Goal: Information Seeking & Learning: Learn about a topic

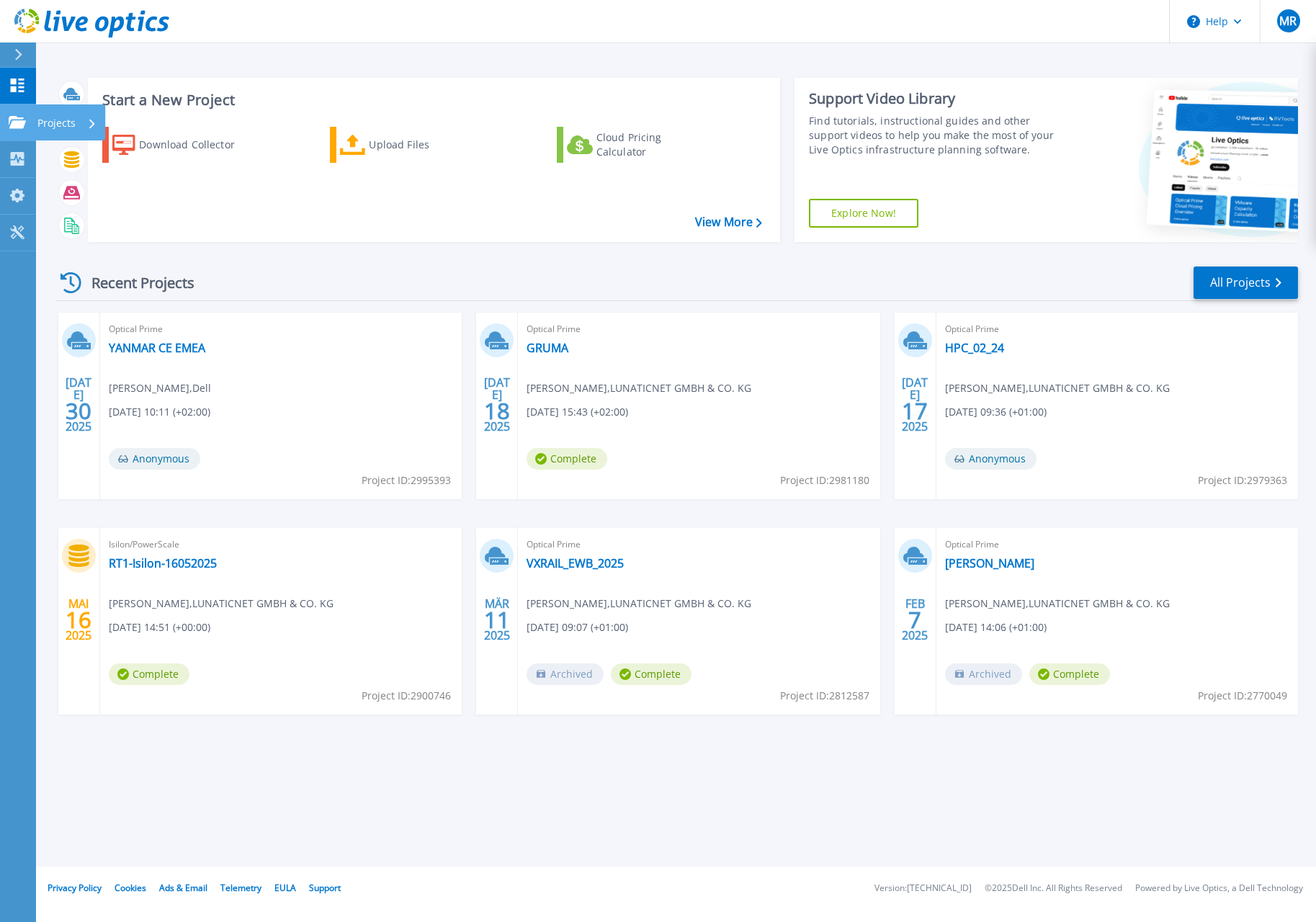
click at [26, 118] on icon at bounding box center [17, 121] width 17 height 12
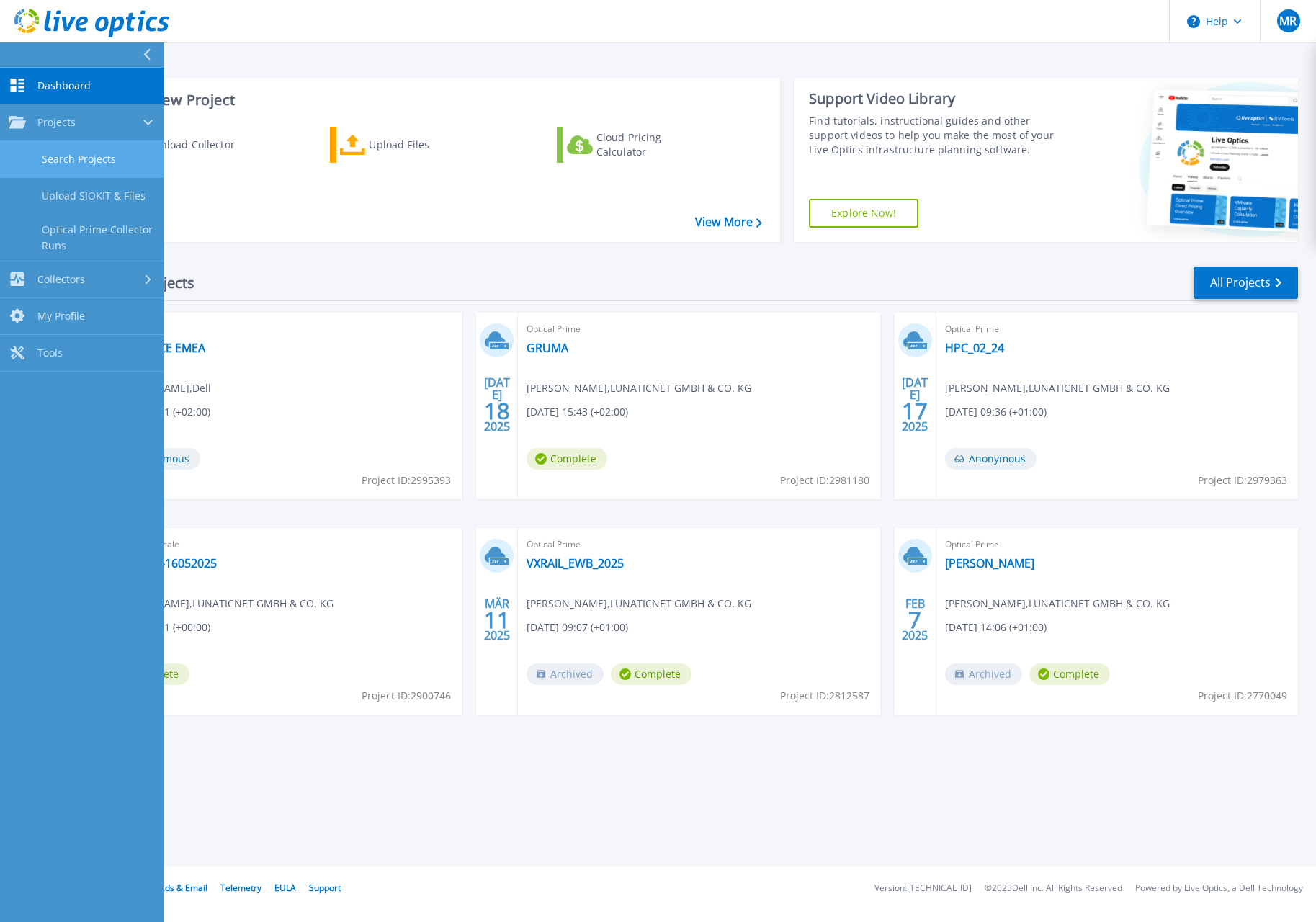
click at [64, 161] on link "Search Projects" at bounding box center [81, 159] width 164 height 37
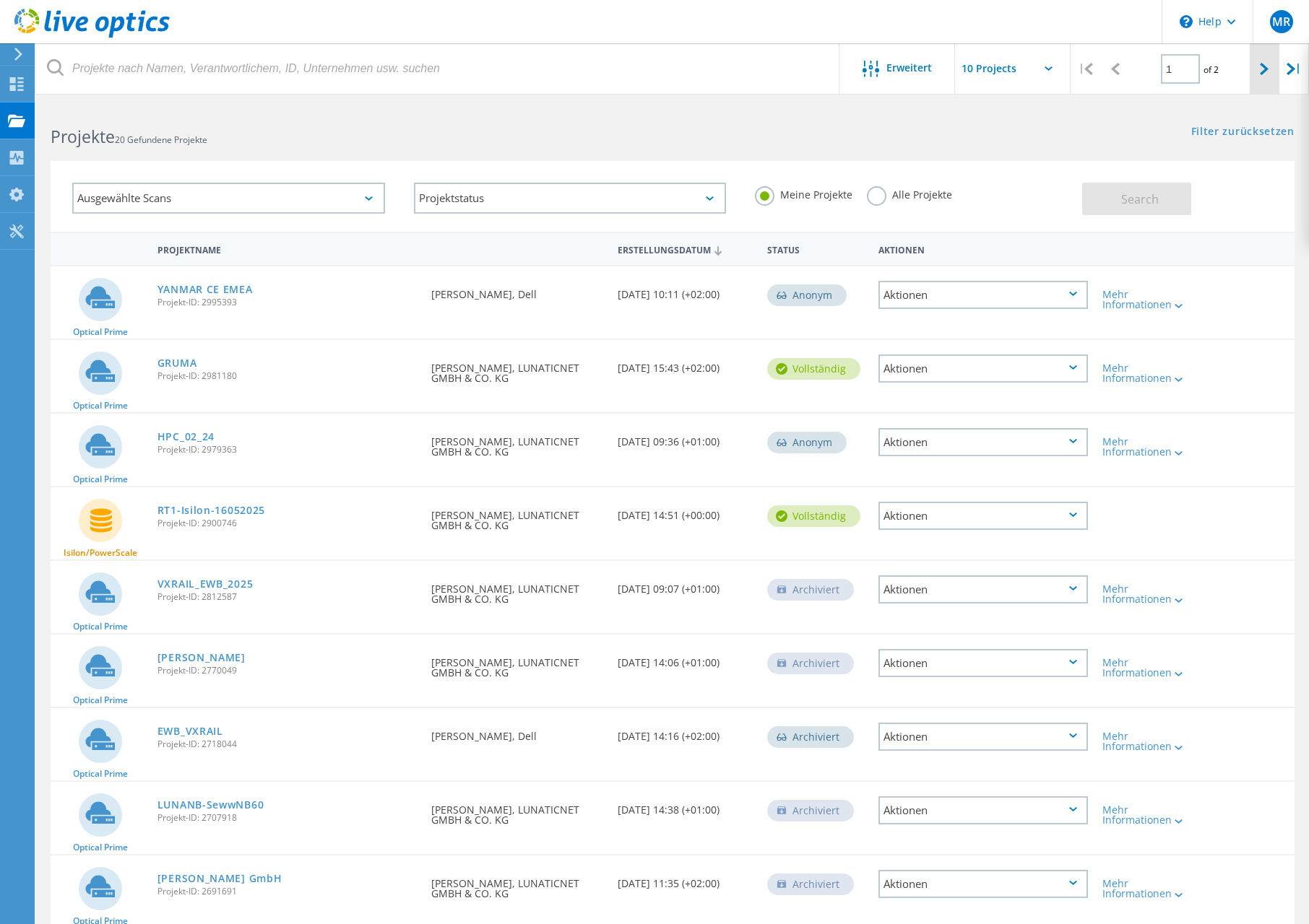
click at [1254, 64] on div at bounding box center [1264, 69] width 29 height 51
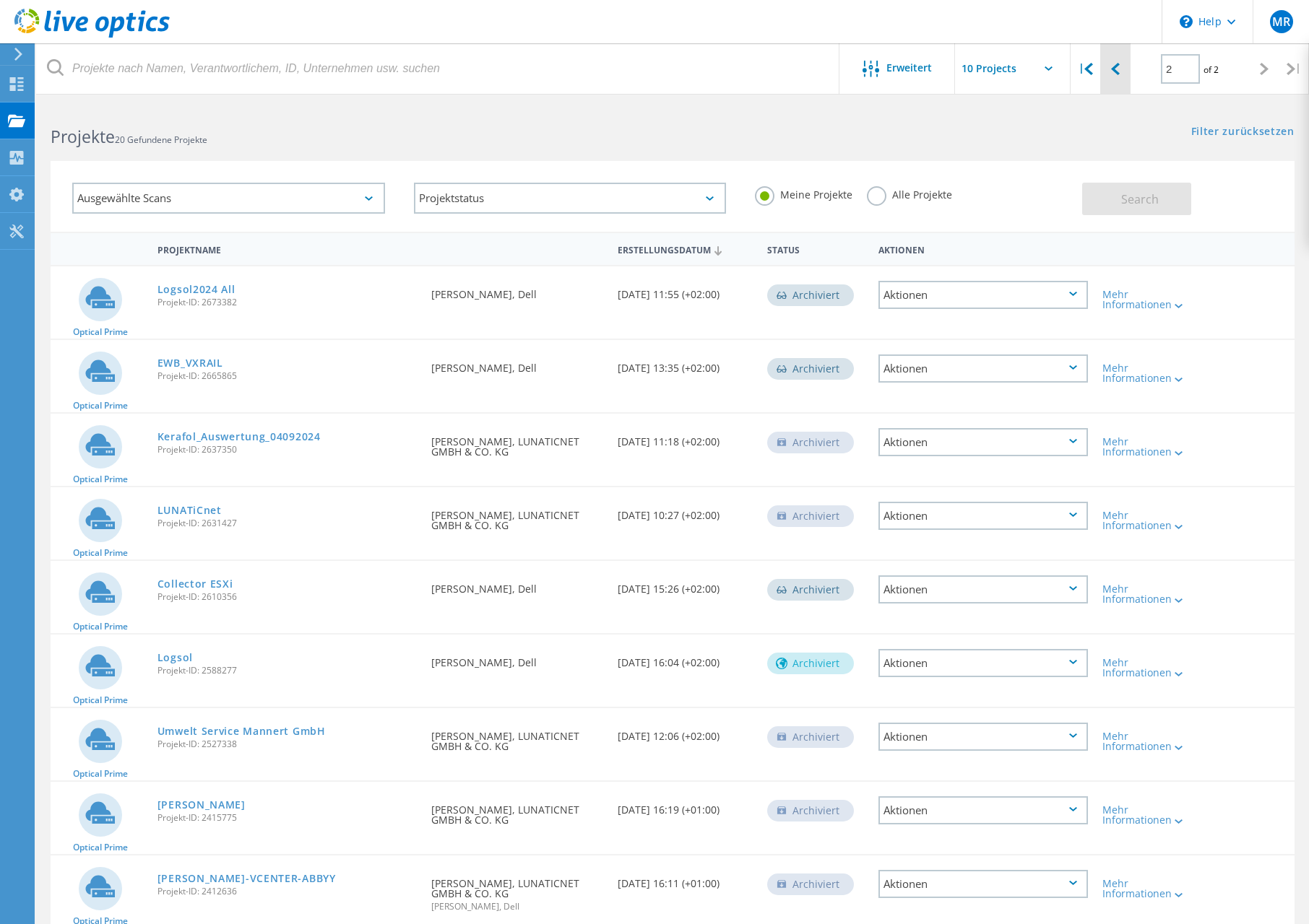
click at [1121, 68] on div at bounding box center [1114, 69] width 29 height 51
type input "1"
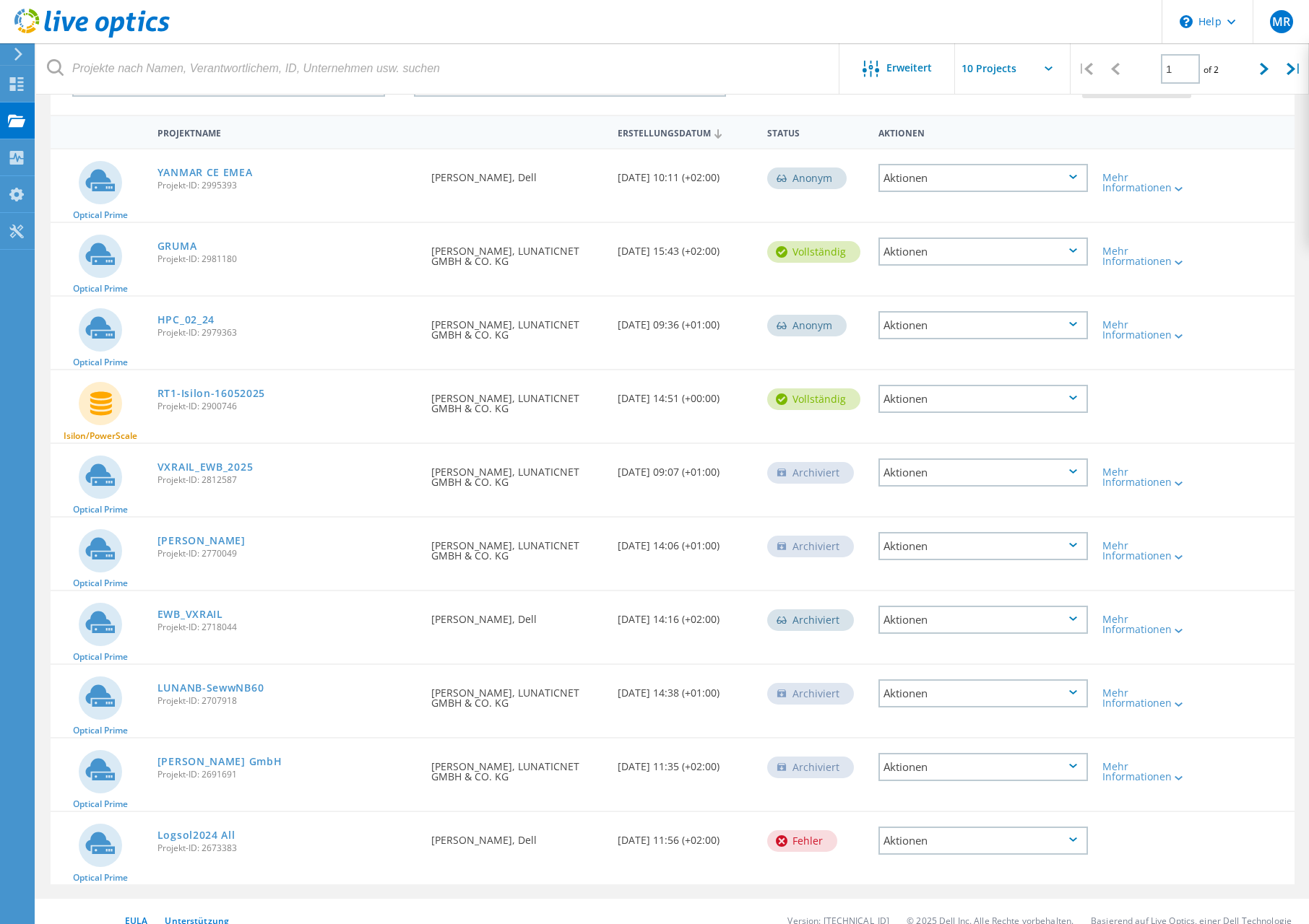
scroll to position [135, 0]
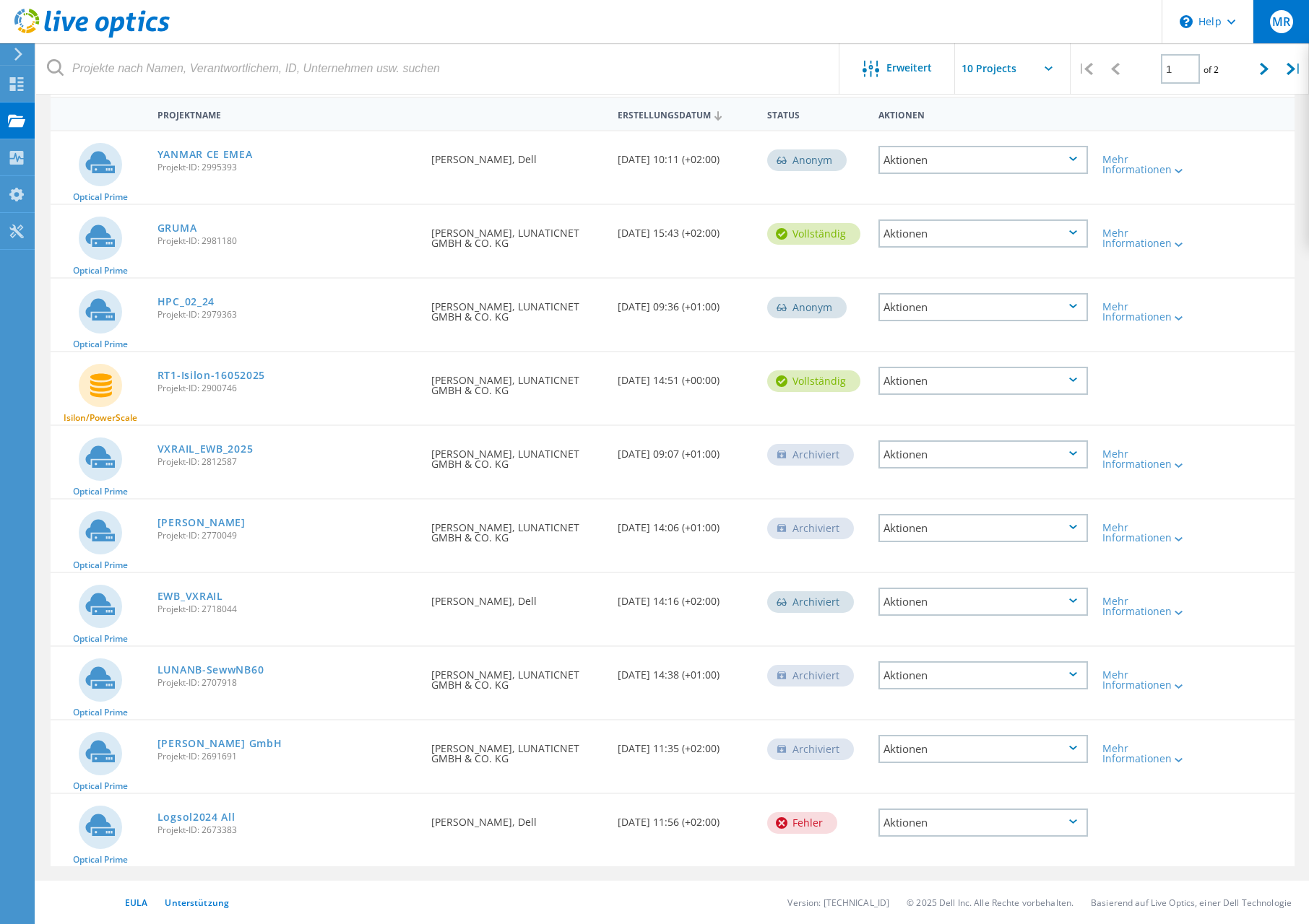
click at [1289, 26] on span "MR" at bounding box center [1281, 22] width 18 height 11
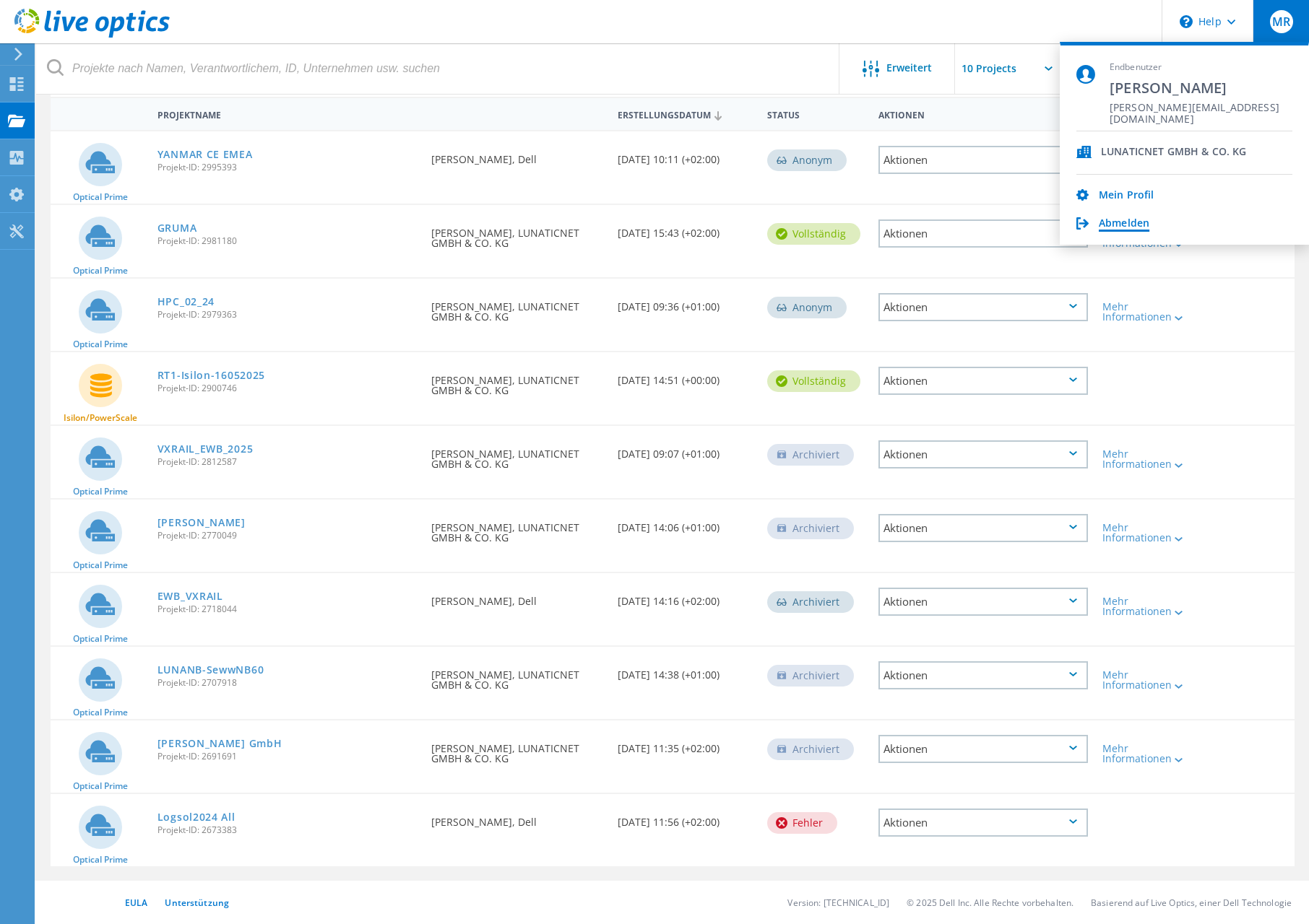
click at [1117, 227] on link "Abmelden" at bounding box center [1124, 224] width 50 height 13
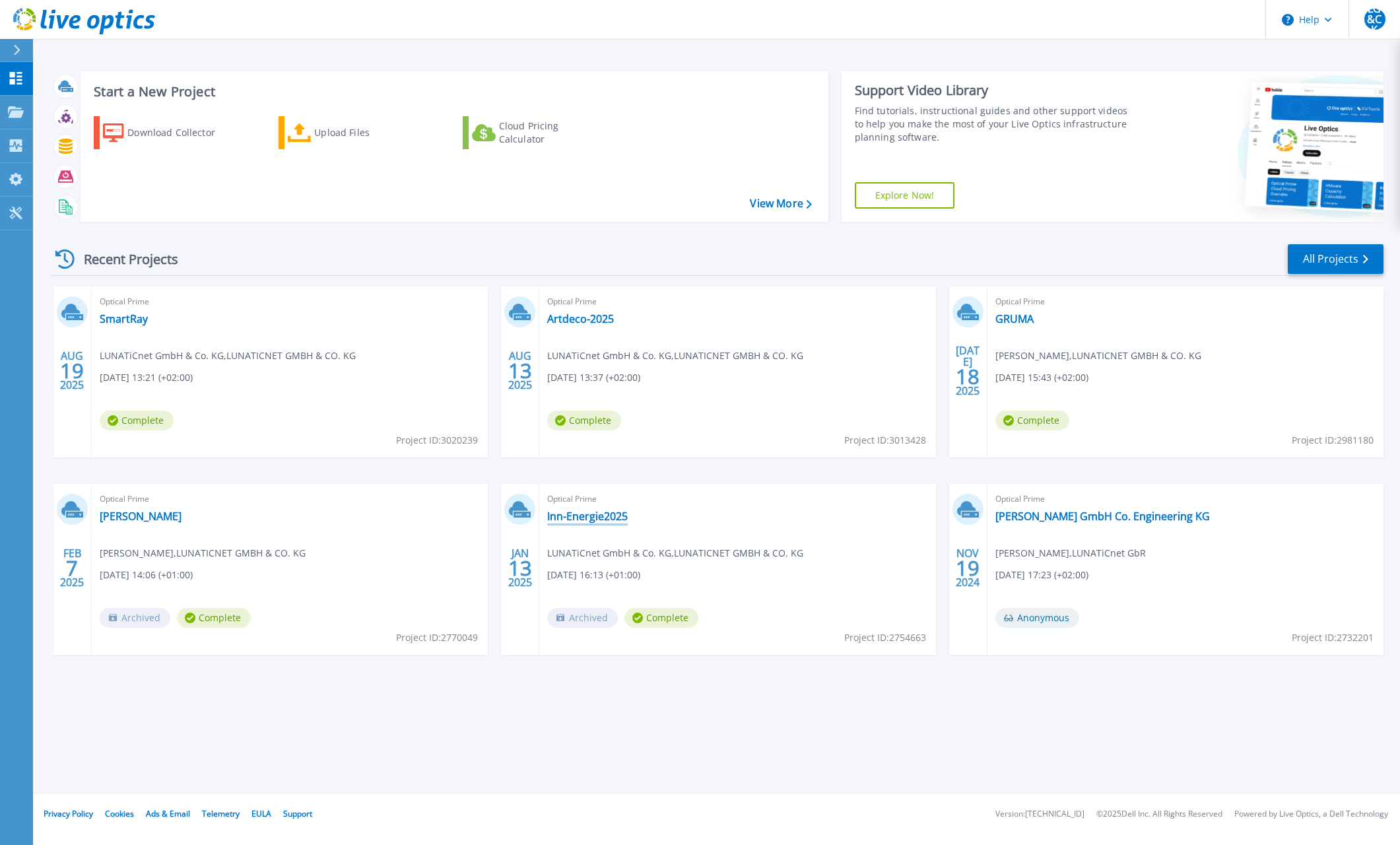
click at [597, 517] on link "Inn-Energie2025" at bounding box center [587, 516] width 81 height 13
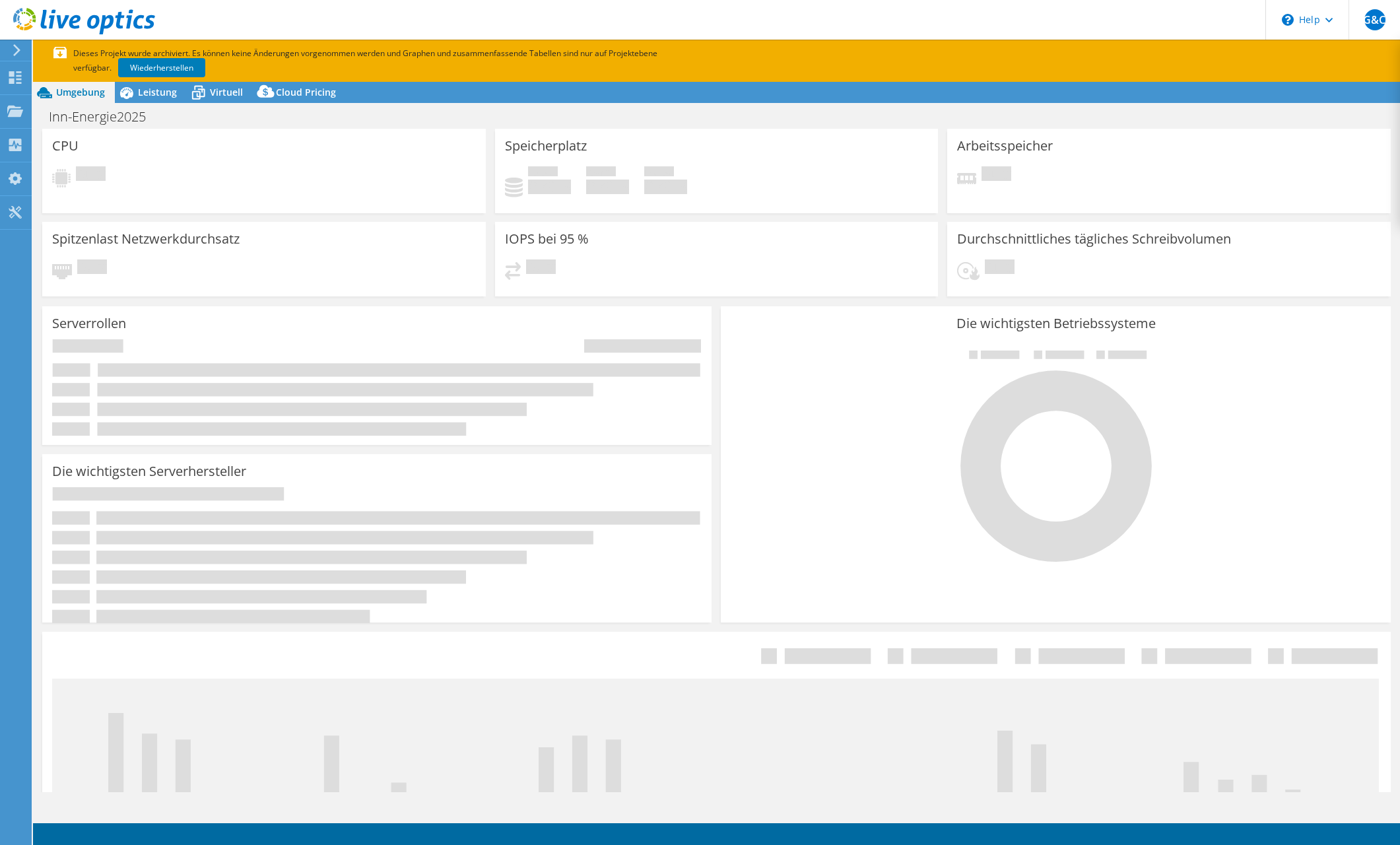
select select "USD"
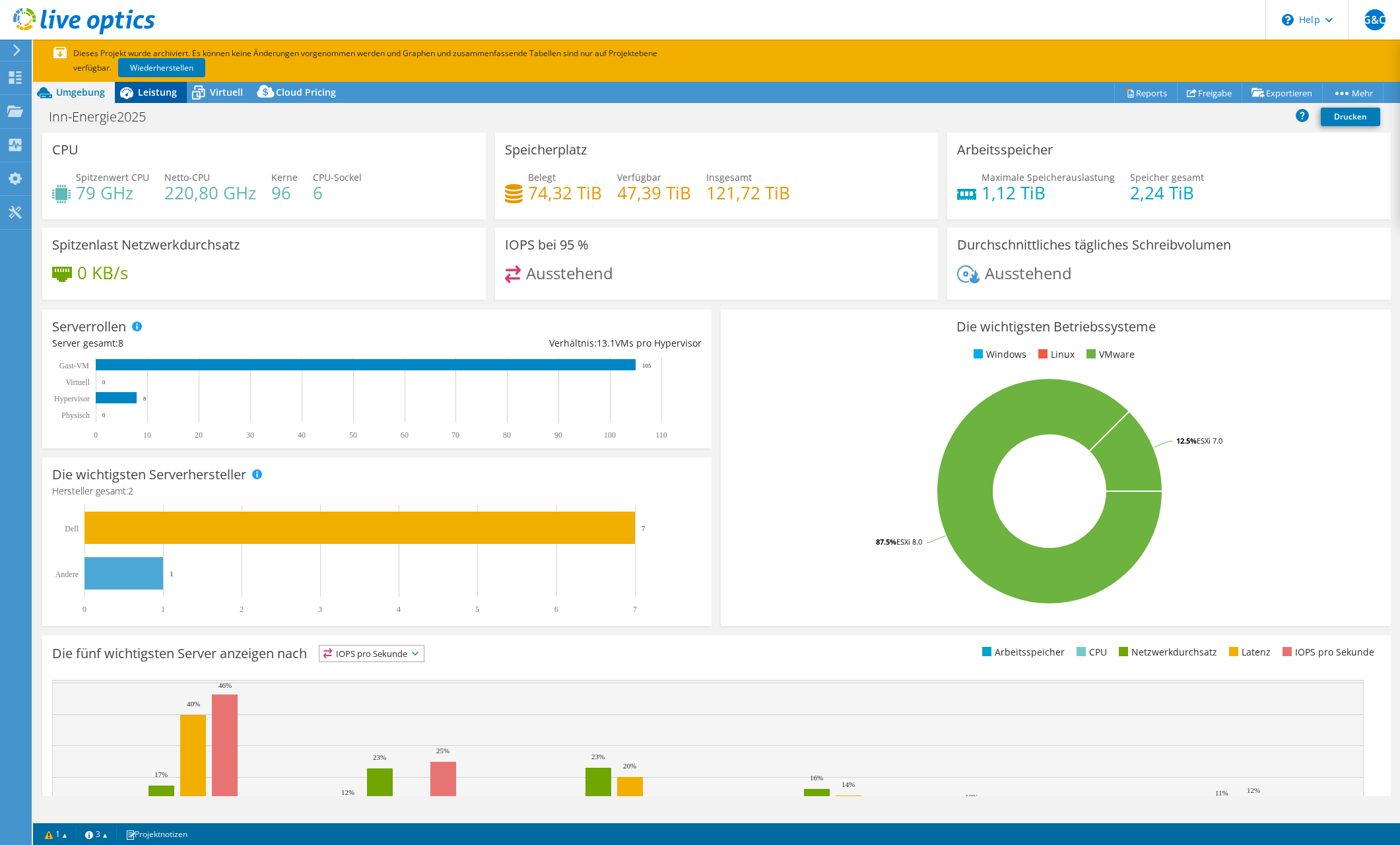
click at [160, 90] on span "Leistung" at bounding box center [157, 92] width 39 height 12
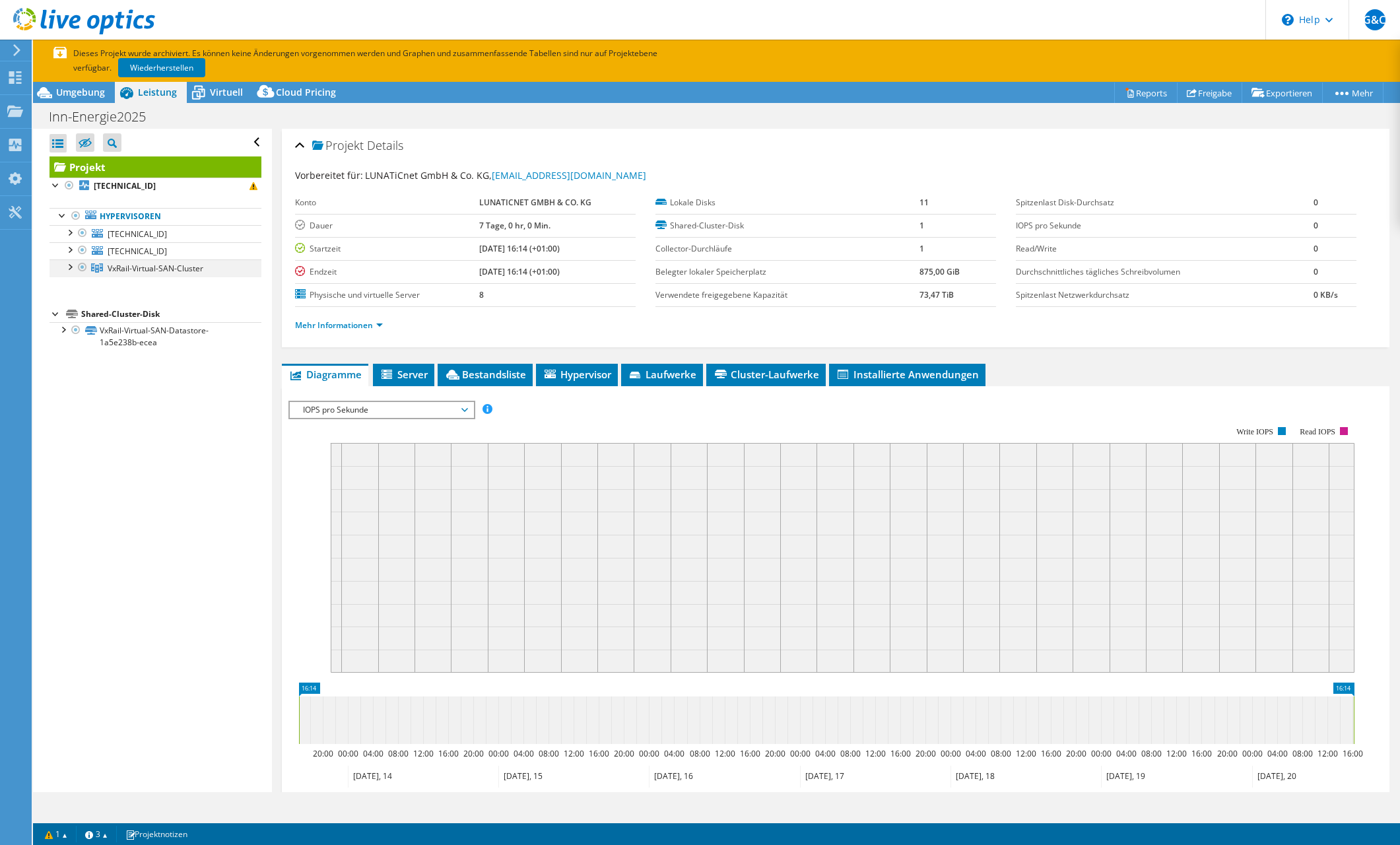
click at [72, 264] on div at bounding box center [69, 266] width 13 height 13
click at [78, 285] on div at bounding box center [76, 283] width 13 height 13
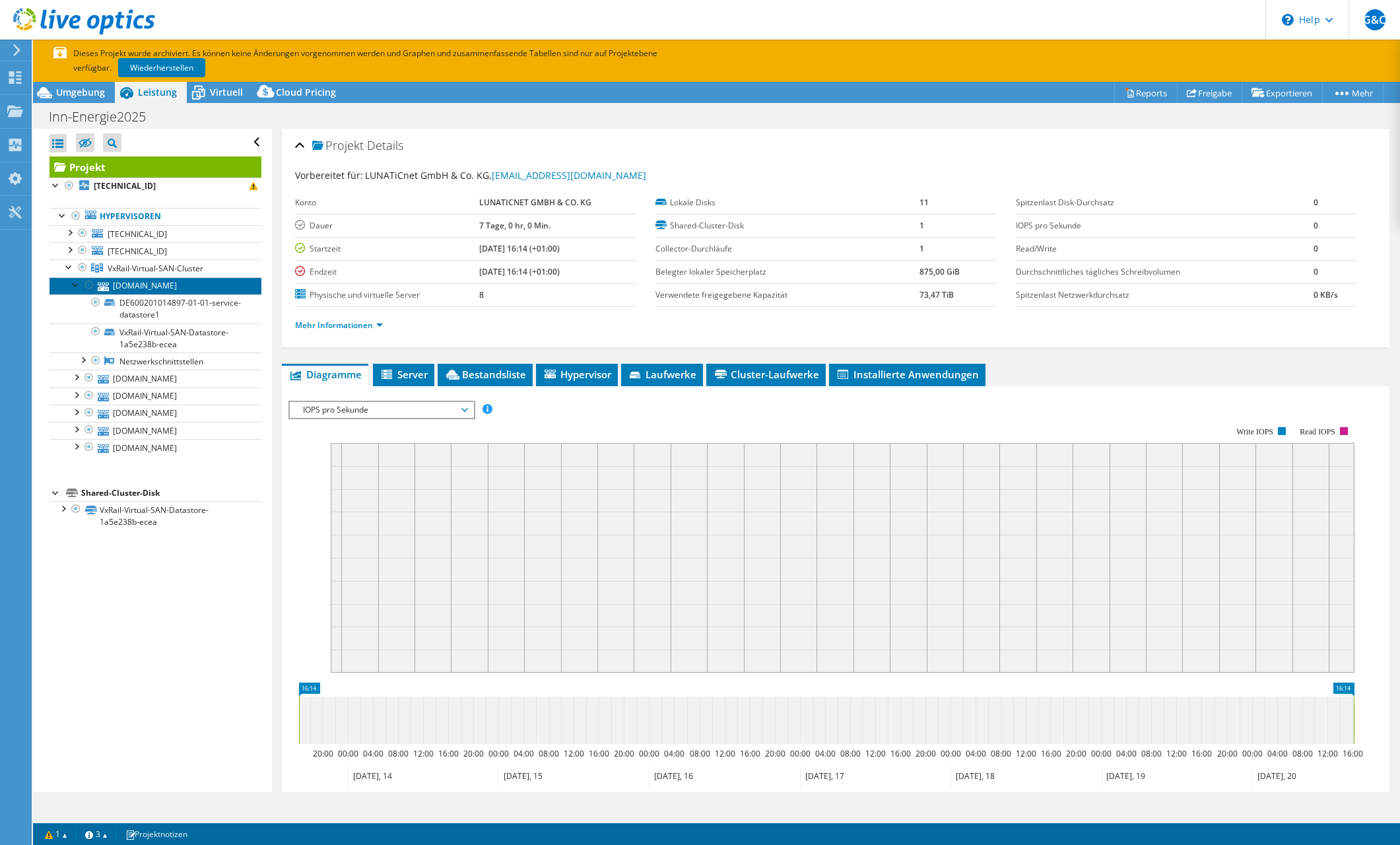
click at [190, 288] on link "esxi-02.hellmannsberger.de" at bounding box center [155, 286] width 212 height 17
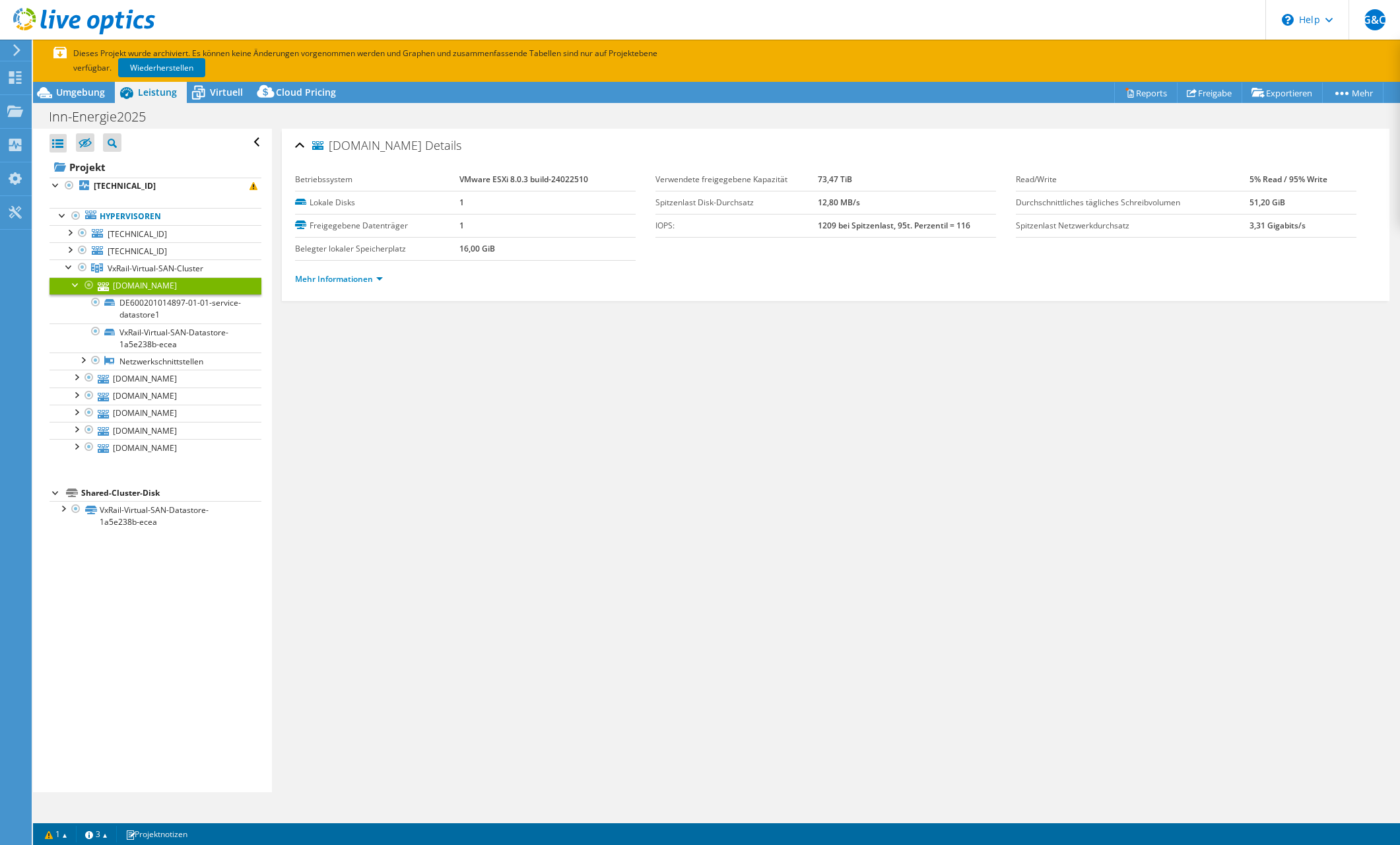
click at [351, 267] on div "Mehr Informationen" at bounding box center [835, 279] width 1081 height 37
click at [351, 280] on link "Mehr Informationen" at bounding box center [338, 279] width 88 height 11
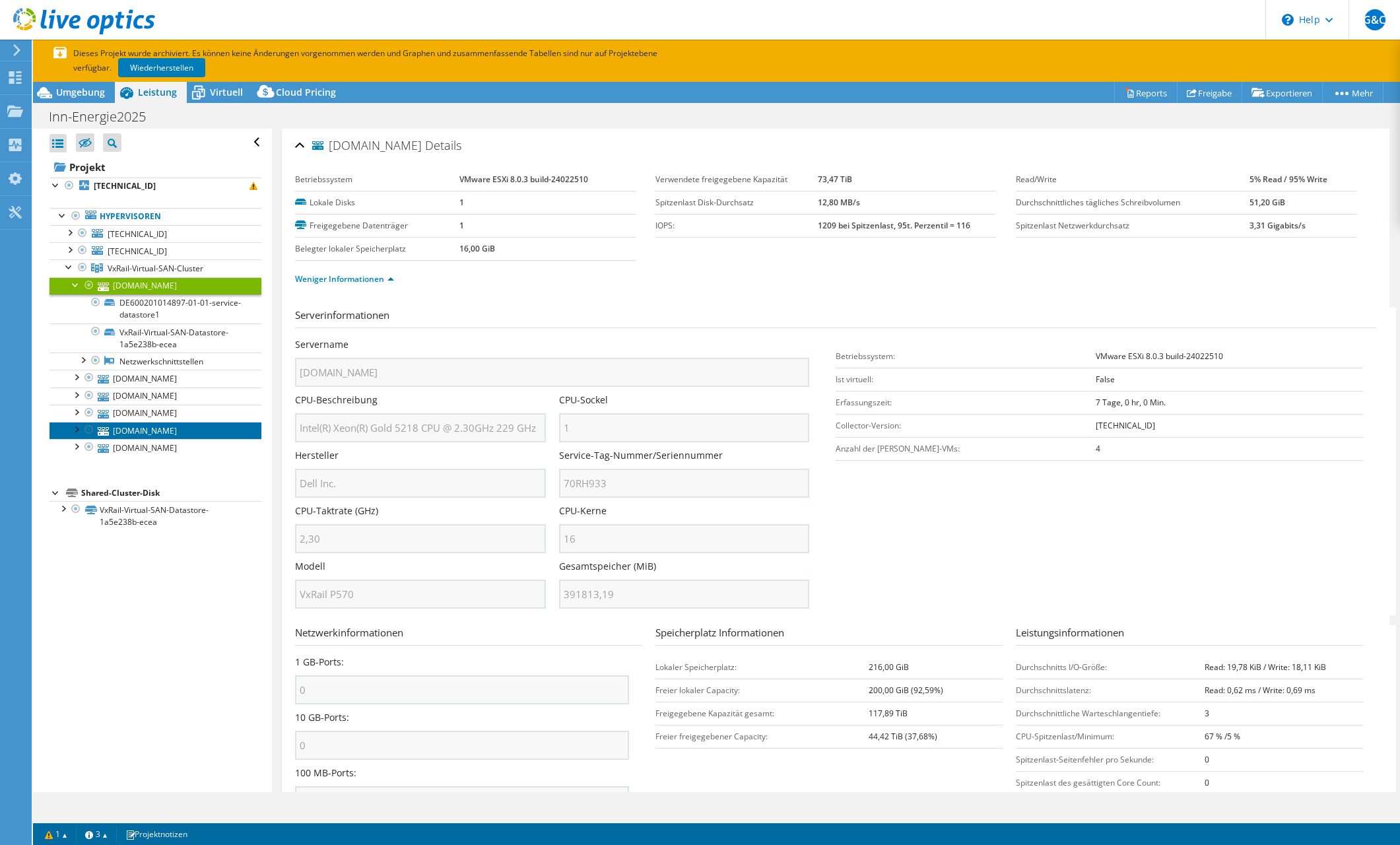
click at [189, 434] on link "esxi-05.hellmannsberger.de" at bounding box center [155, 431] width 212 height 17
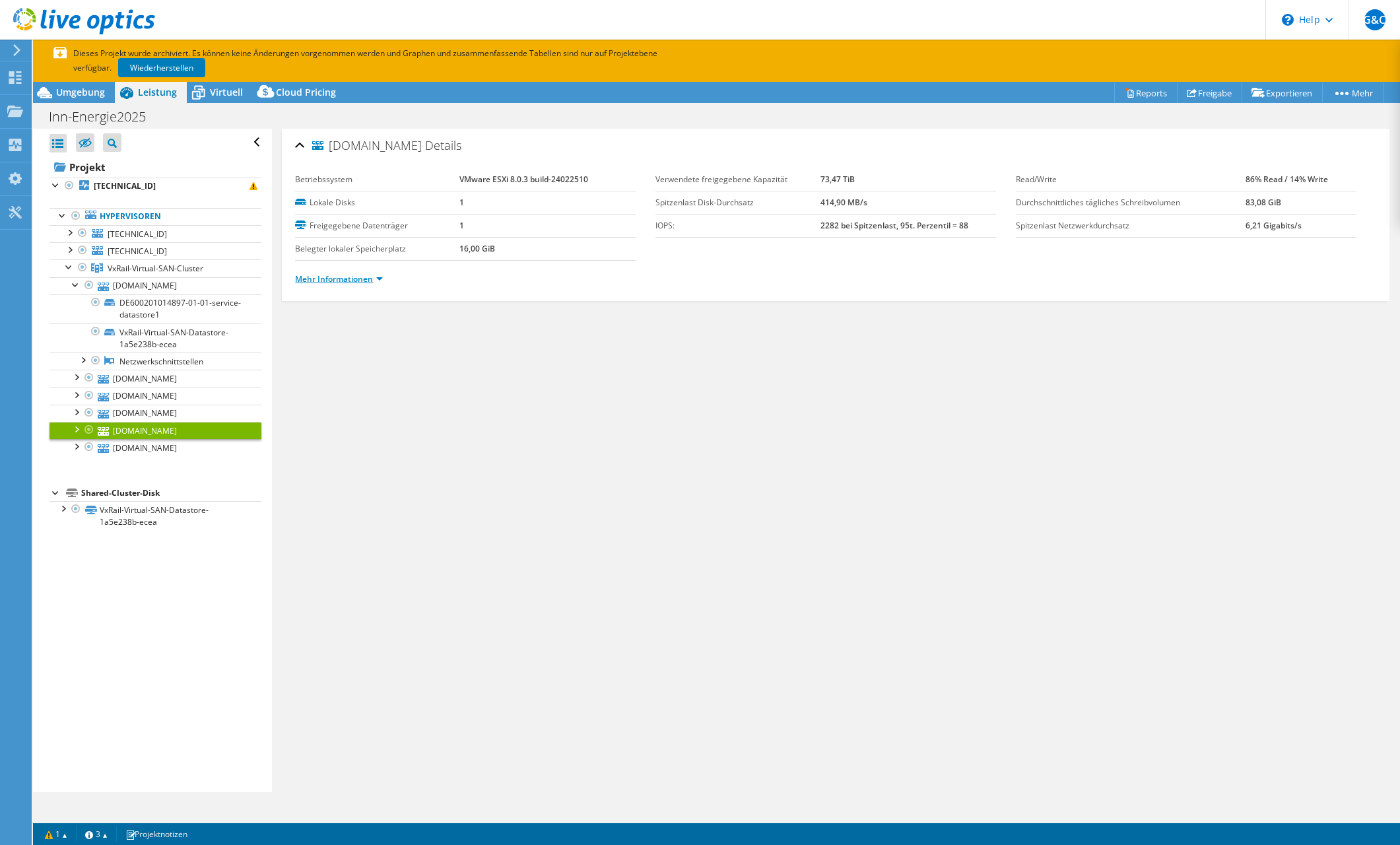
click at [314, 277] on link "Mehr Informationen" at bounding box center [338, 279] width 88 height 11
